Goal: Transaction & Acquisition: Purchase product/service

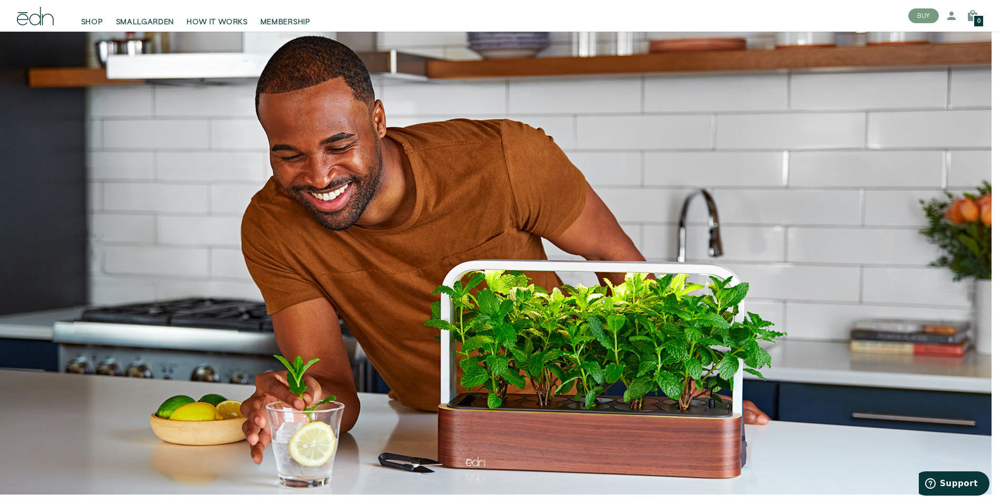
scroll to position [2372, 0]
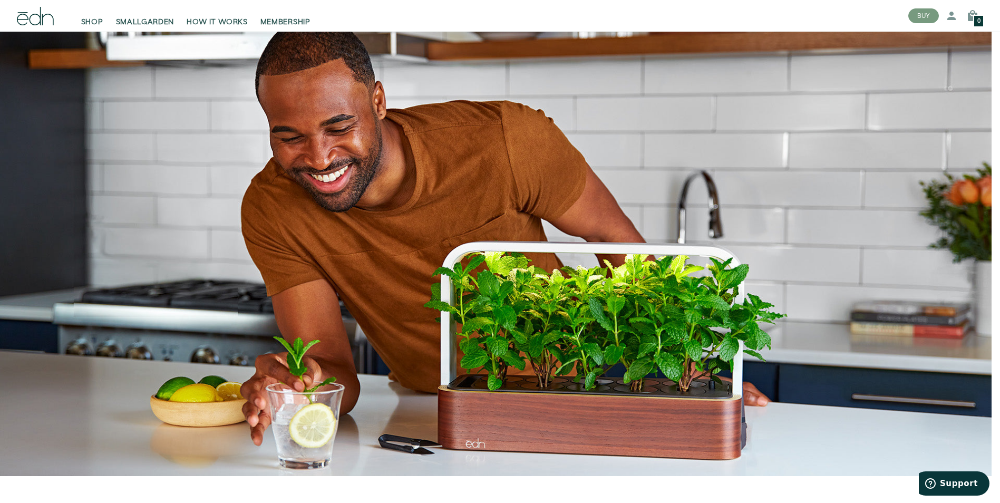
click at [812, 167] on div "Close dialog SIGN UP Submit" at bounding box center [500, 251] width 1000 height 503
click at [143, 24] on span "SMALLGARDEN" at bounding box center [145, 22] width 59 height 11
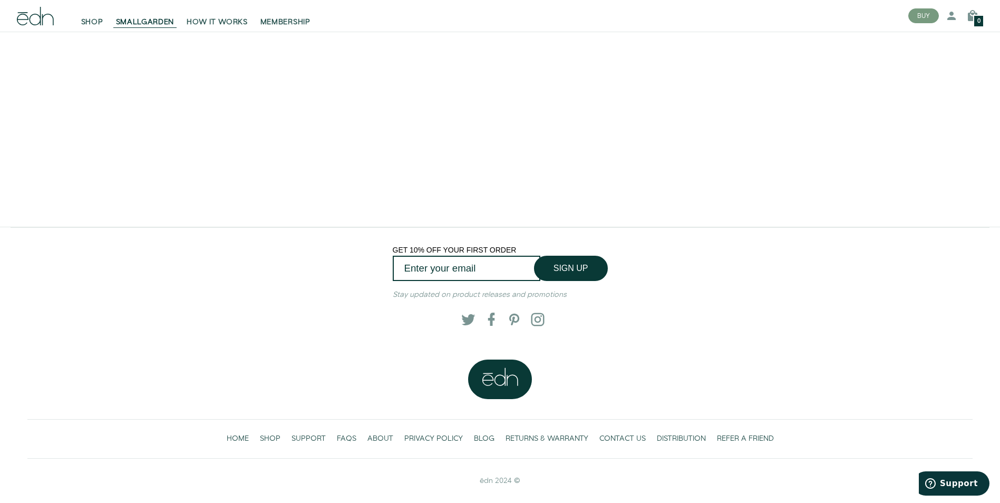
scroll to position [2353, 0]
drag, startPoint x: 745, startPoint y: 386, endPoint x: 742, endPoint y: 40, distance: 346.9
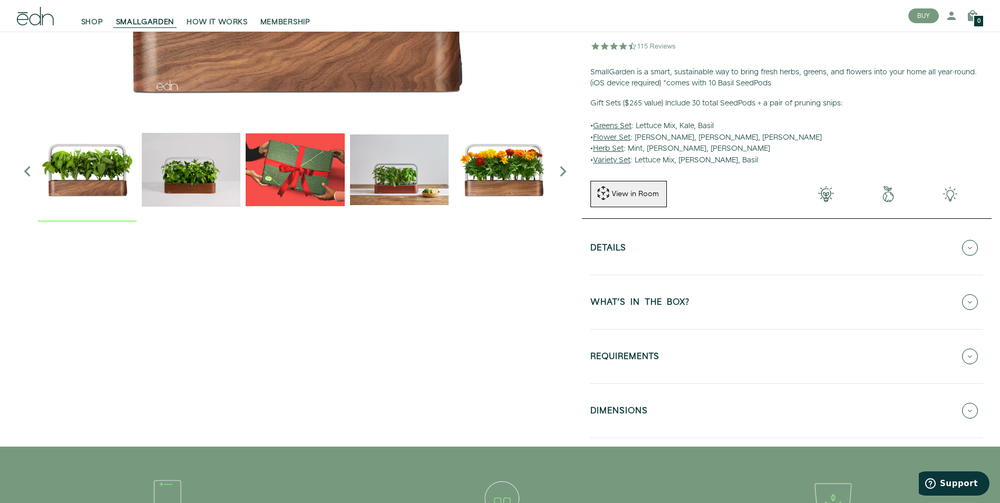
scroll to position [0, 0]
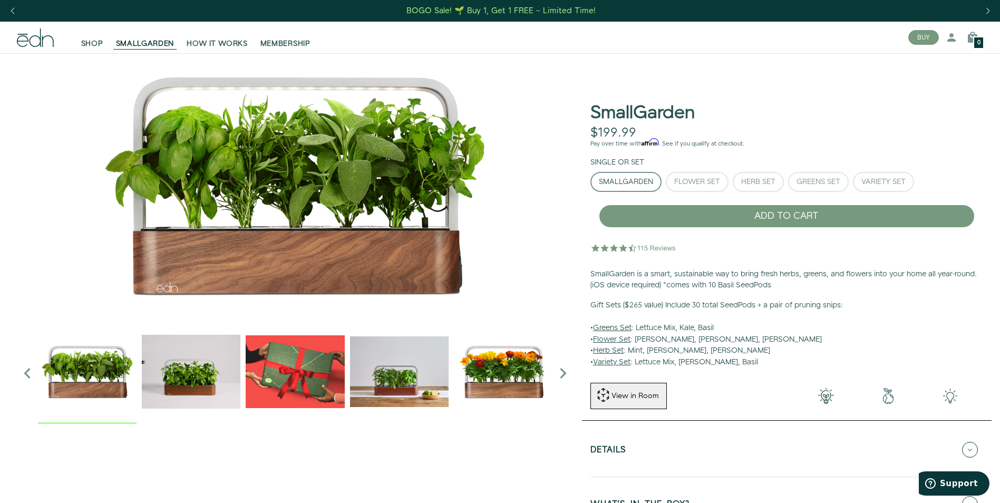
drag, startPoint x: 792, startPoint y: 171, endPoint x: 762, endPoint y: 16, distance: 158.4
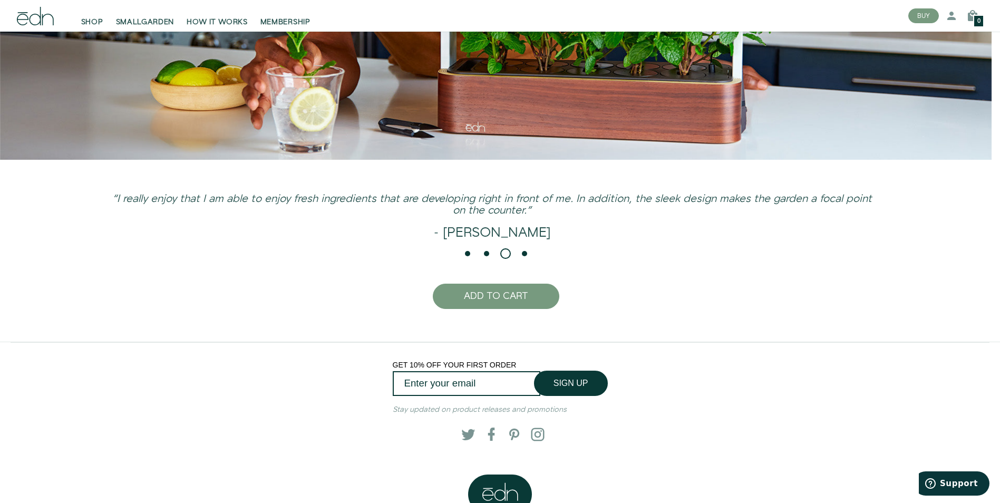
scroll to position [2803, 0]
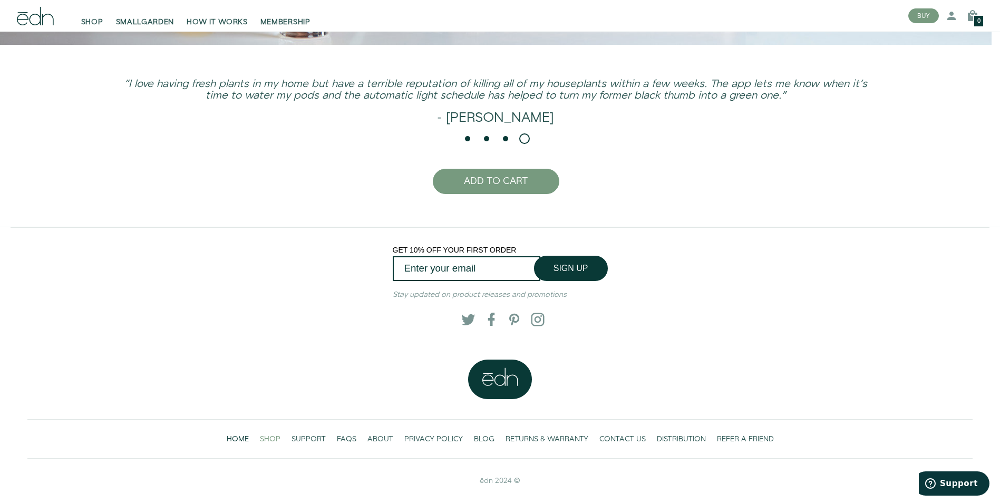
click at [272, 434] on span "SHOP" at bounding box center [270, 439] width 21 height 11
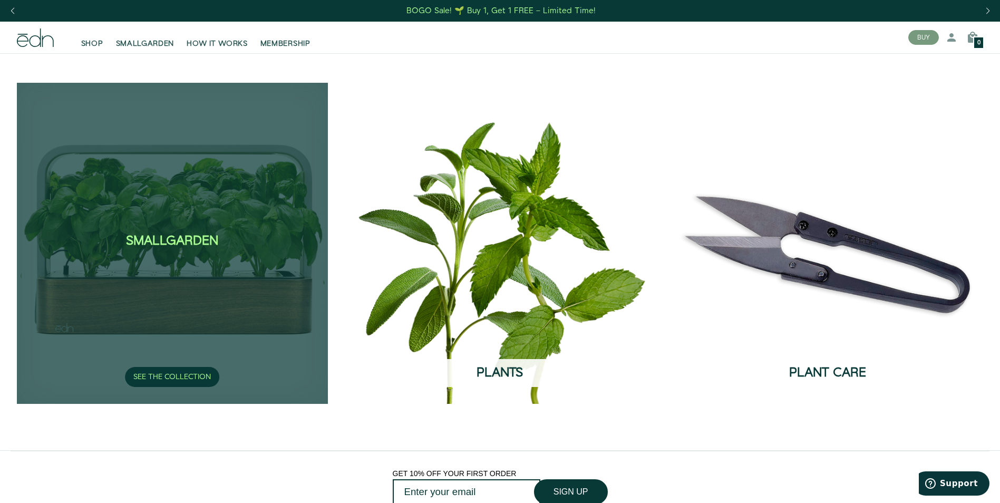
click at [161, 297] on div "SmallGarden SEE THE COLLECTION" at bounding box center [172, 243] width 311 height 320
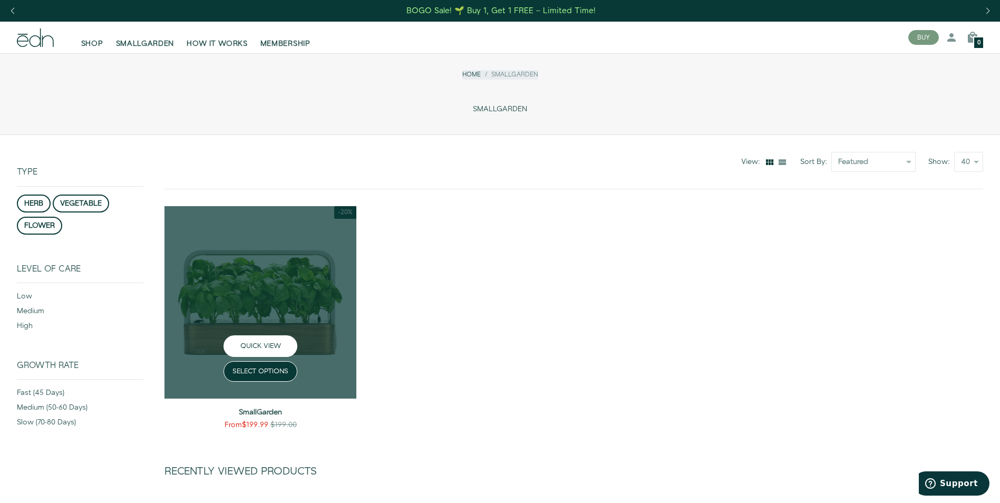
click at [291, 346] on button "QUICK VIEW" at bounding box center [260, 346] width 74 height 22
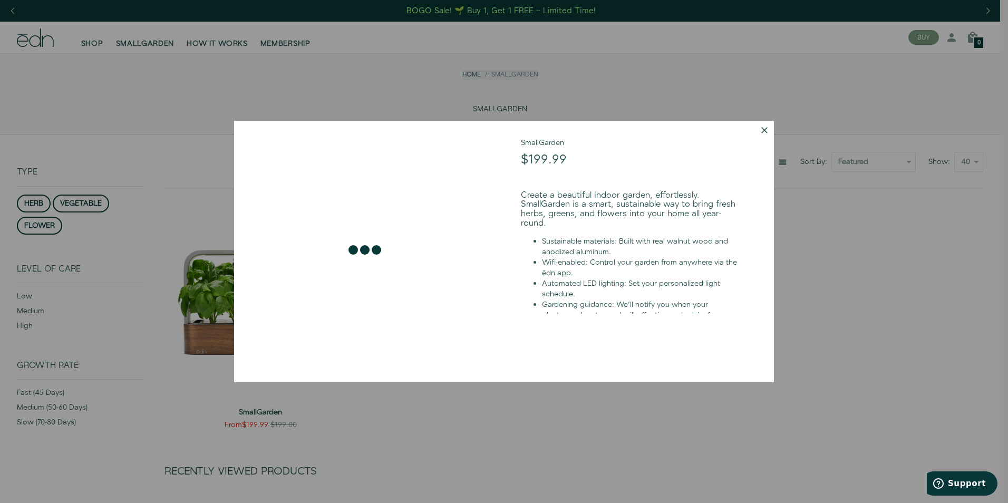
click at [759, 122] on button "Dismiss" at bounding box center [764, 130] width 19 height 19
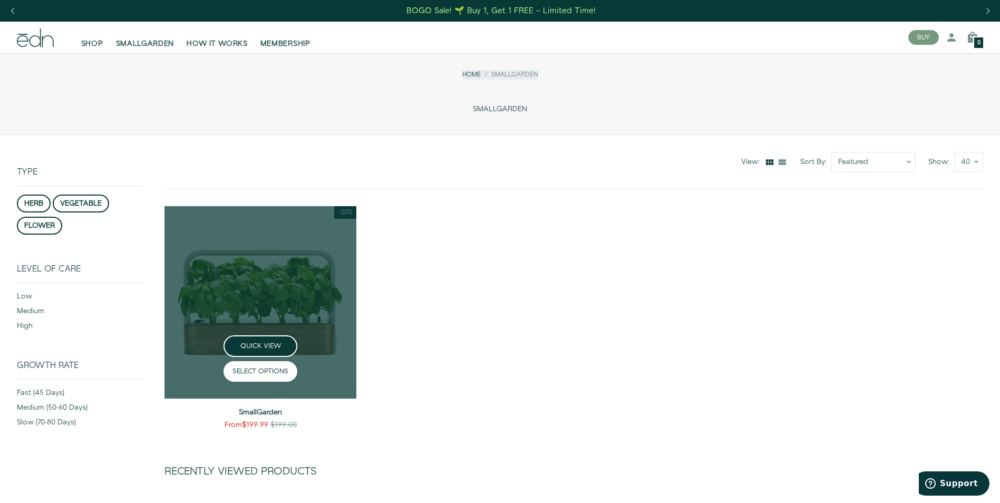
click at [265, 374] on link "SELECT OPTIONS" at bounding box center [260, 371] width 74 height 21
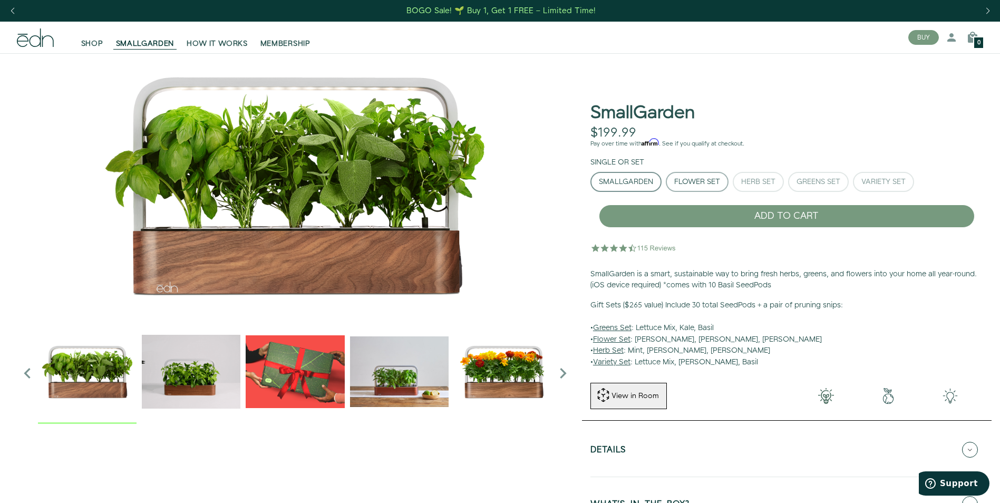
click at [692, 181] on div "Flower Set" at bounding box center [697, 181] width 46 height 7
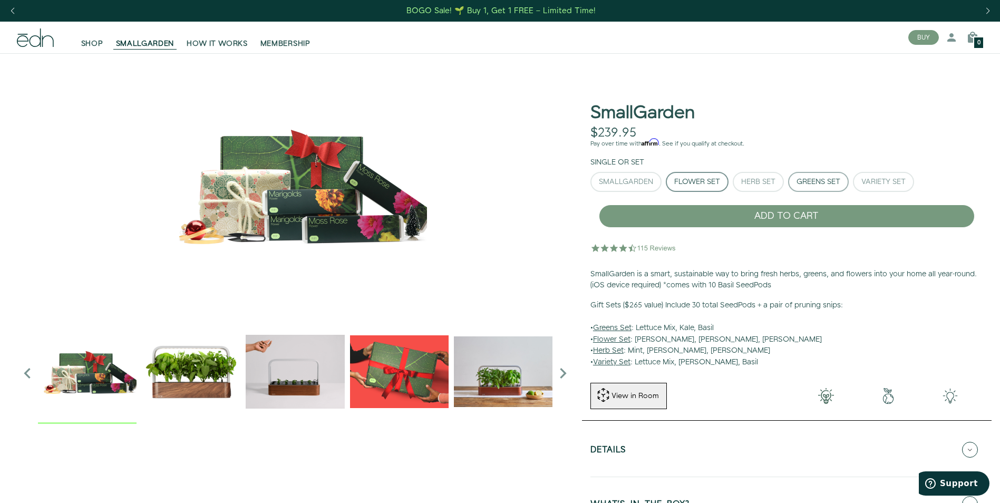
click at [806, 182] on div "Greens Set" at bounding box center [818, 181] width 44 height 7
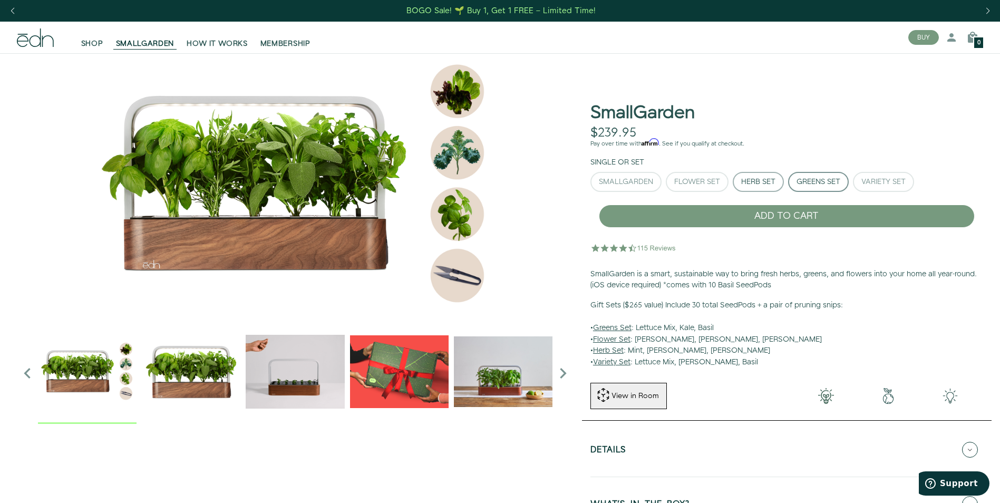
click at [772, 186] on div "Herb Set" at bounding box center [758, 181] width 34 height 7
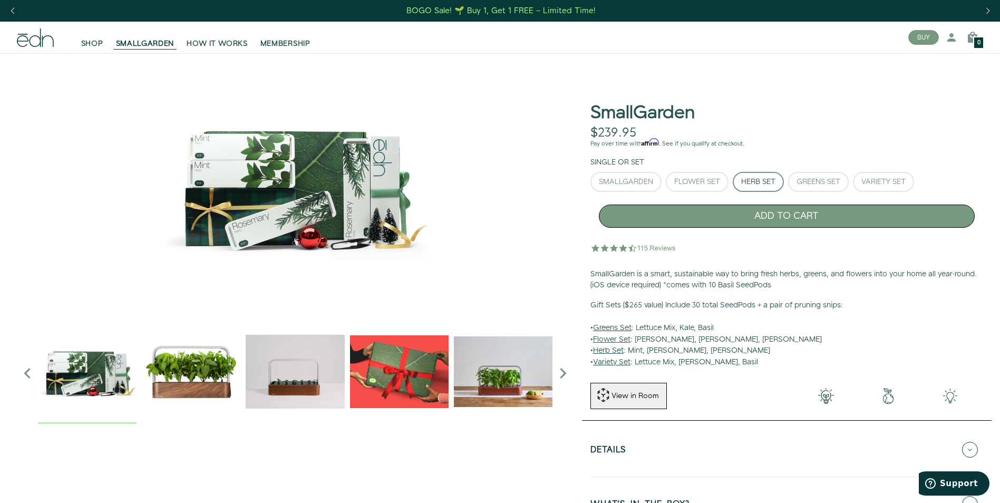
click at [785, 224] on button "ADD TO CART" at bounding box center [787, 216] width 376 height 23
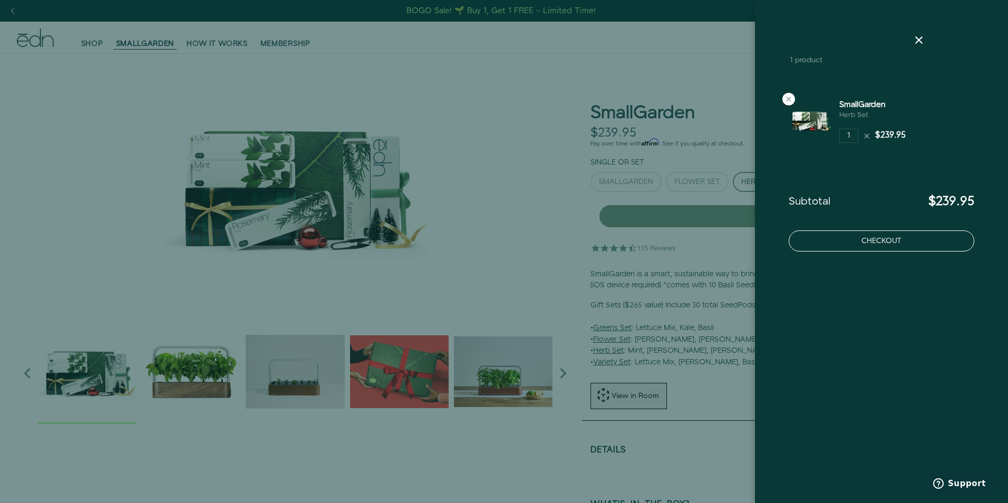
click at [841, 242] on button "Checkout" at bounding box center [882, 240] width 186 height 21
